Goal: Information Seeking & Learning: Check status

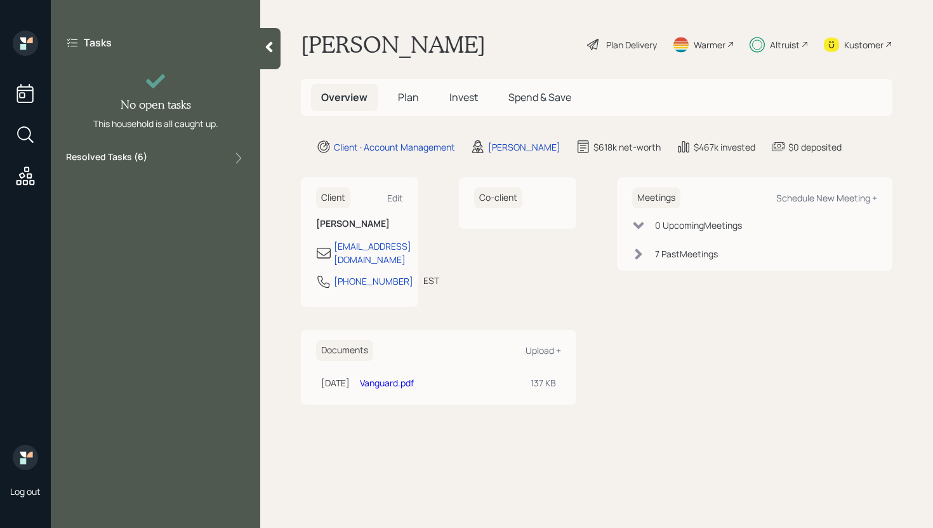
click at [149, 158] on div "Resolved Tasks ( 6 )" at bounding box center [155, 157] width 179 height 15
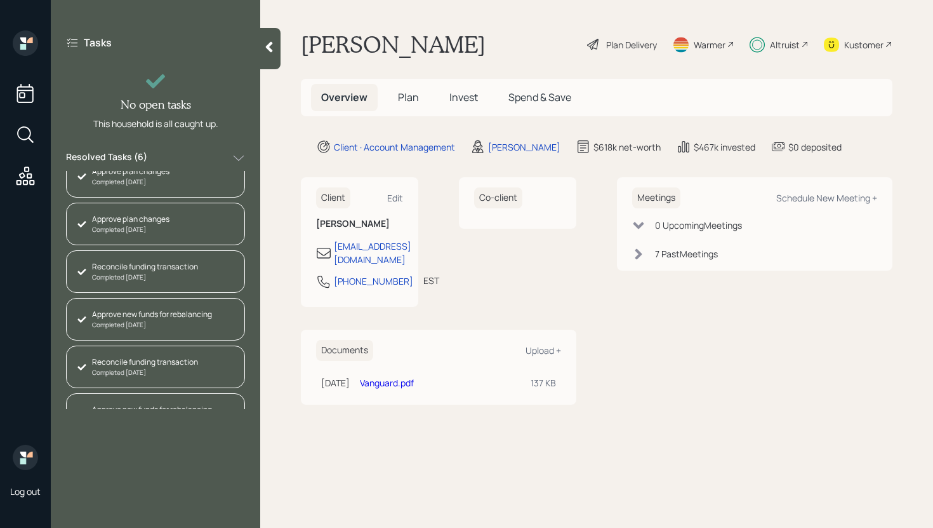
scroll to position [43, 0]
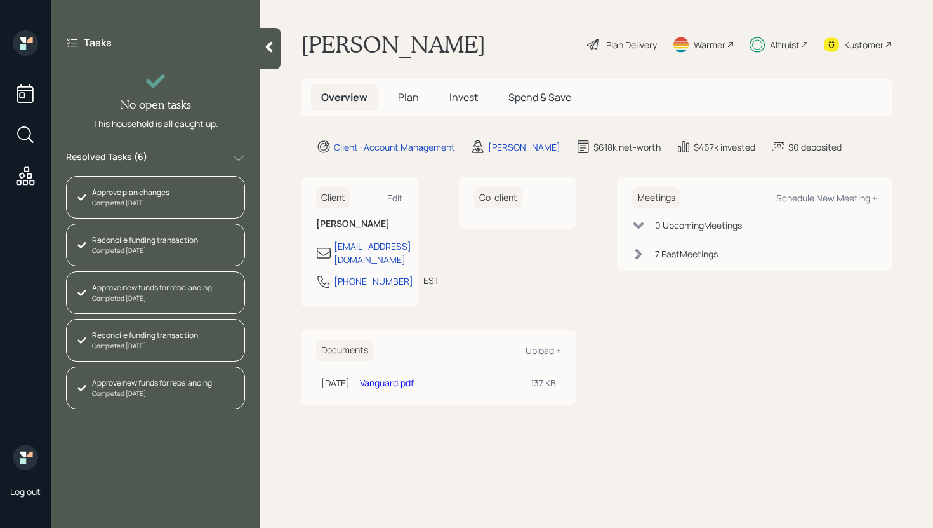
click at [273, 54] on div at bounding box center [270, 48] width 20 height 41
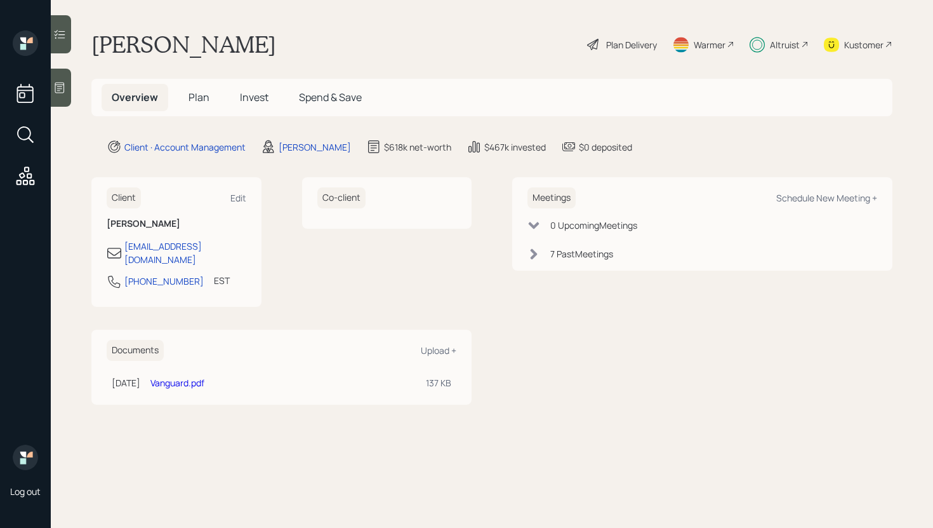
click at [255, 95] on span "Invest" at bounding box center [254, 97] width 29 height 14
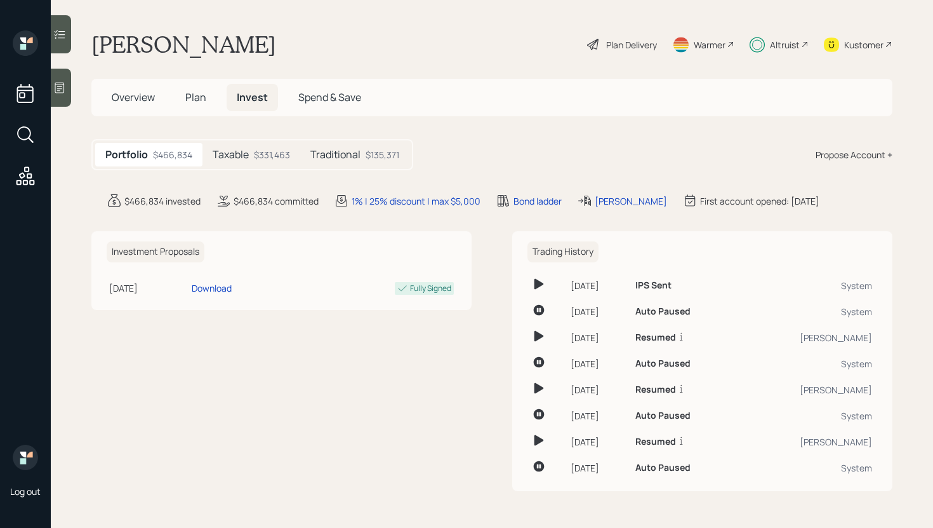
click at [261, 163] on div "Taxable $331,463" at bounding box center [251, 154] width 98 height 23
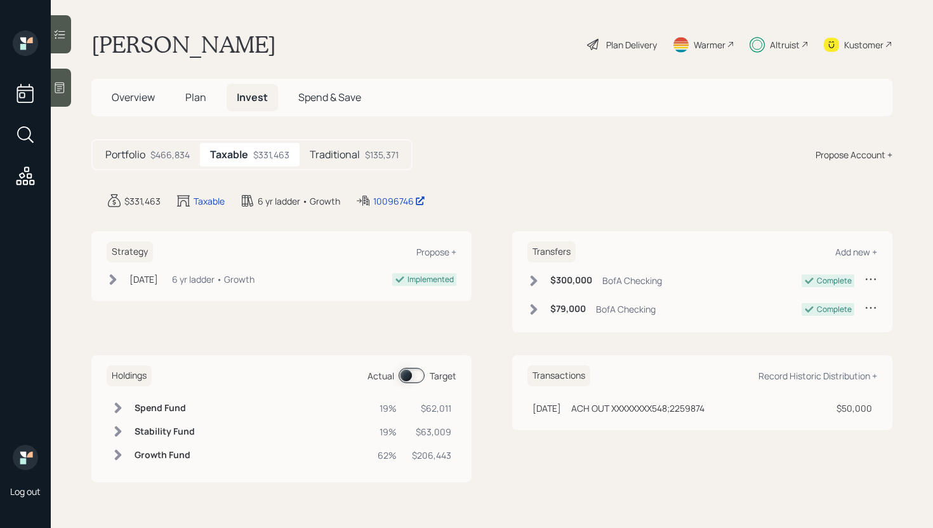
click at [361, 163] on div "Traditional $135,371" at bounding box center [354, 154] width 109 height 23
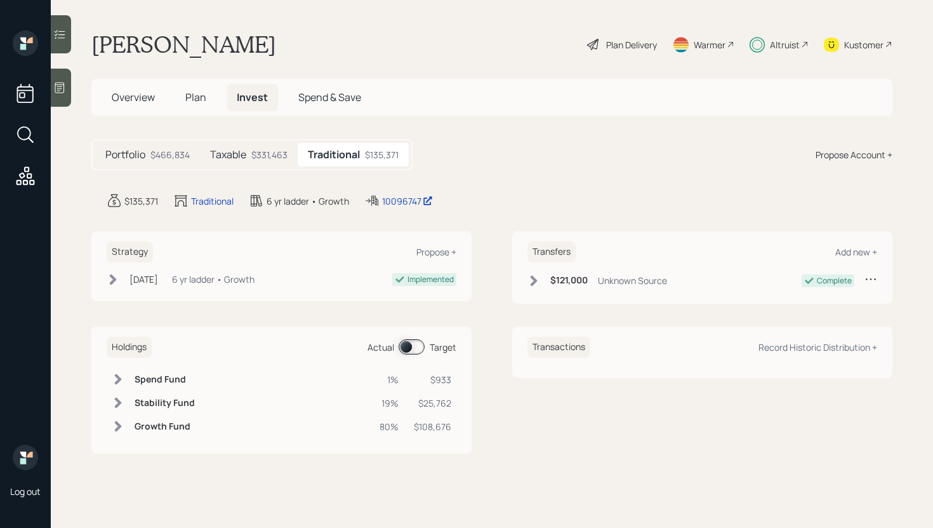
click at [277, 162] on div "Taxable $331,463" at bounding box center [249, 154] width 98 height 23
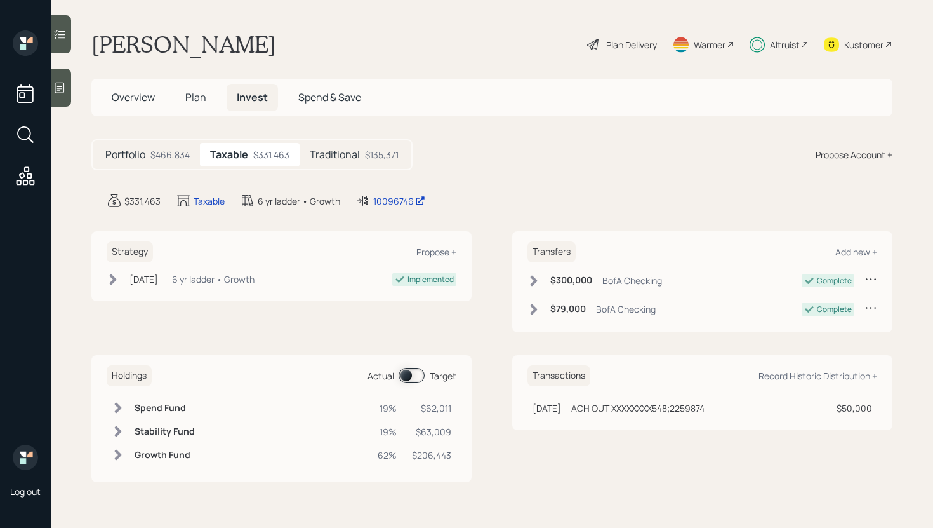
click at [412, 376] on span at bounding box center [412, 375] width 26 height 15
click at [413, 376] on span at bounding box center [412, 375] width 26 height 15
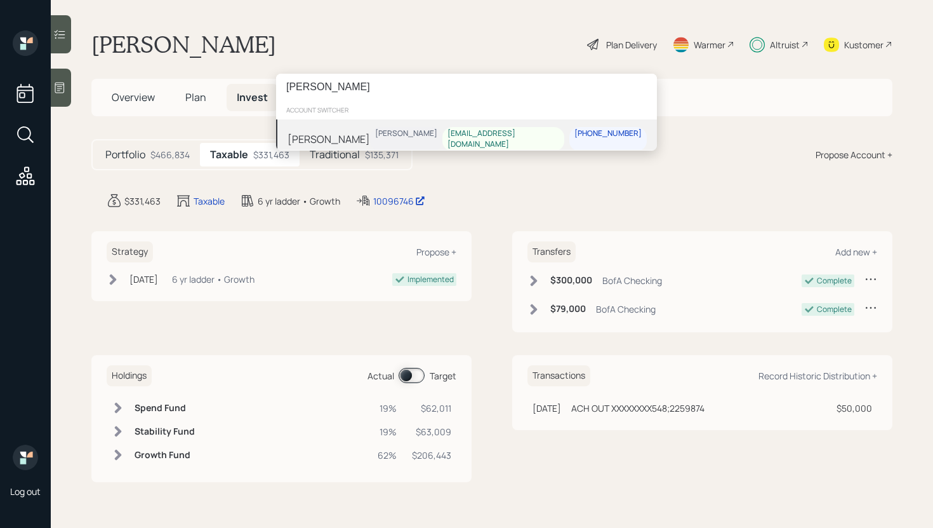
type input "ralph petersen"
click at [402, 132] on div "[PERSON_NAME]" at bounding box center [406, 133] width 62 height 11
